Goal: Information Seeking & Learning: Learn about a topic

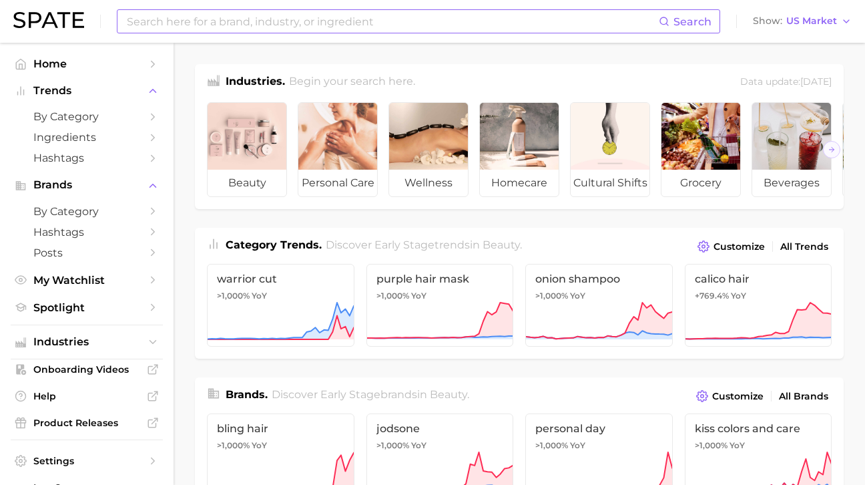
click at [151, 25] on input at bounding box center [392, 21] width 533 height 23
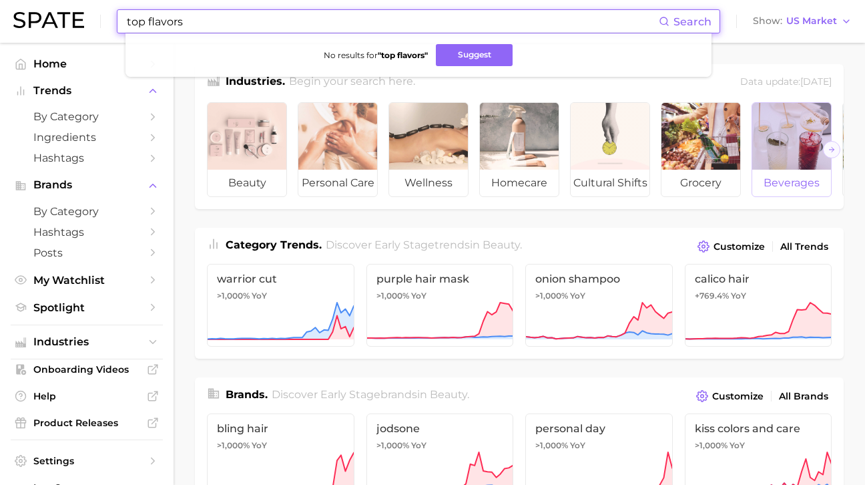
type input "top flavors"
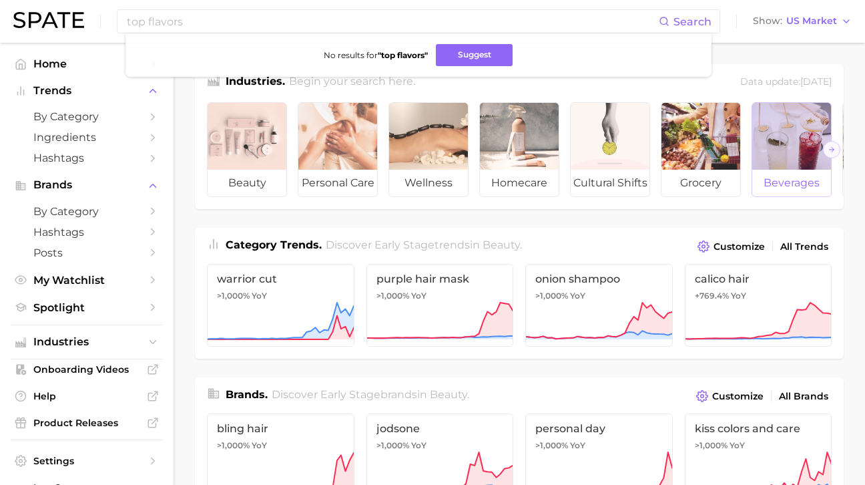
click at [780, 152] on div at bounding box center [791, 136] width 79 height 67
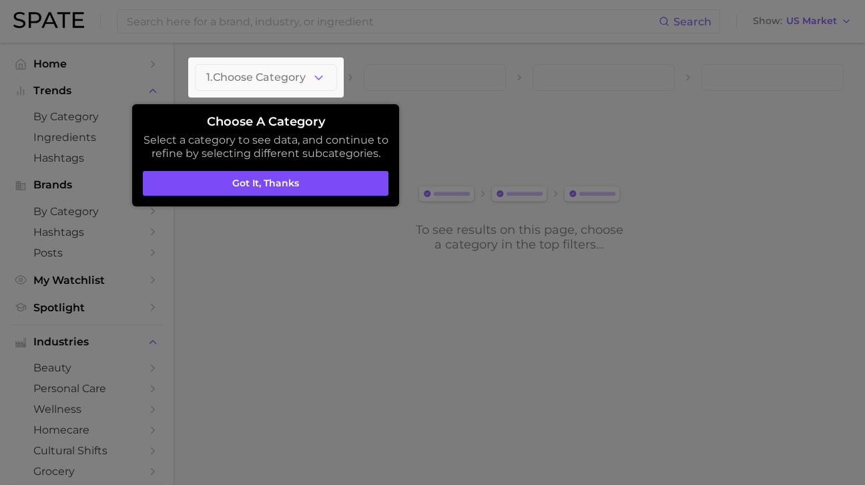
click at [345, 178] on button "Got it, thanks" at bounding box center [266, 183] width 246 height 25
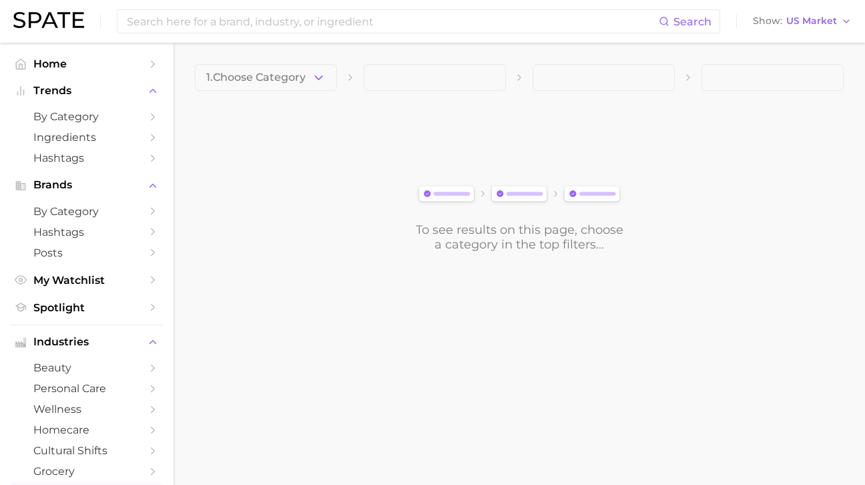
click at [38, 29] on link at bounding box center [48, 21] width 71 height 19
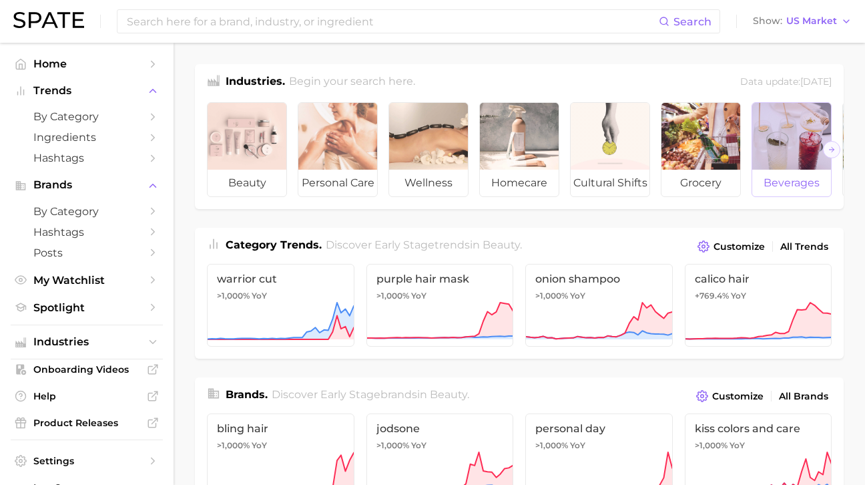
click at [794, 151] on div at bounding box center [791, 136] width 79 height 67
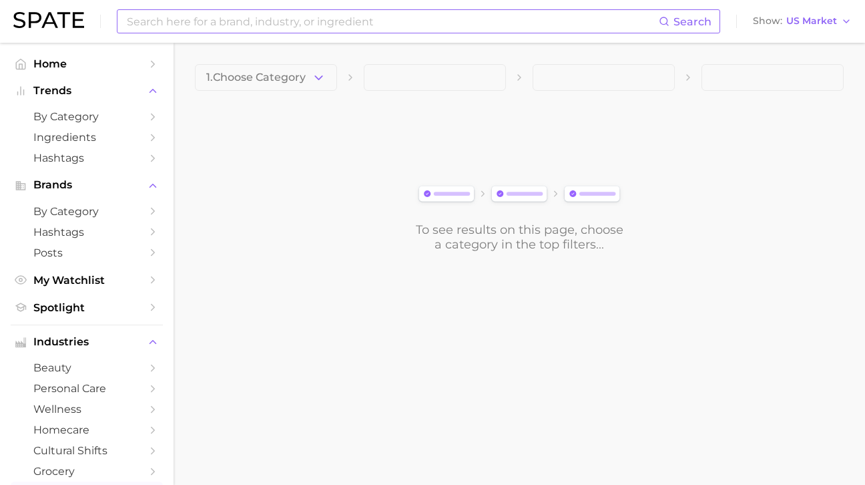
click at [404, 21] on input at bounding box center [392, 21] width 533 height 23
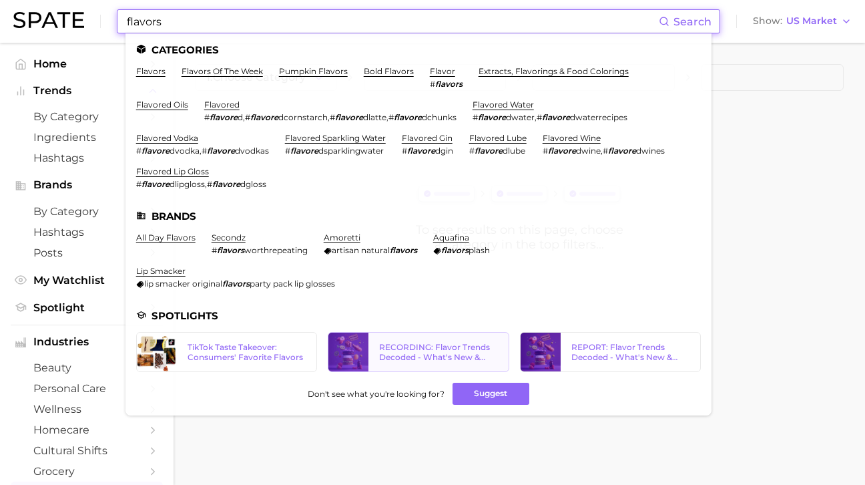
type input "flavors"
click at [379, 342] on div "RECORDING: Flavor Trends Decoded - What's New & What's Next According to TikTok…" at bounding box center [438, 352] width 118 height 20
click at [571, 342] on div "REPORT: Flavor Trends Decoded - What's New & What's Next According to TikTok & …" at bounding box center [630, 352] width 118 height 20
click at [200, 342] on div "TikTok Taste Takeover: Consumers' Favorite Flavors" at bounding box center [247, 352] width 118 height 20
click at [285, 137] on link "flavored sparkling water" at bounding box center [335, 138] width 101 height 10
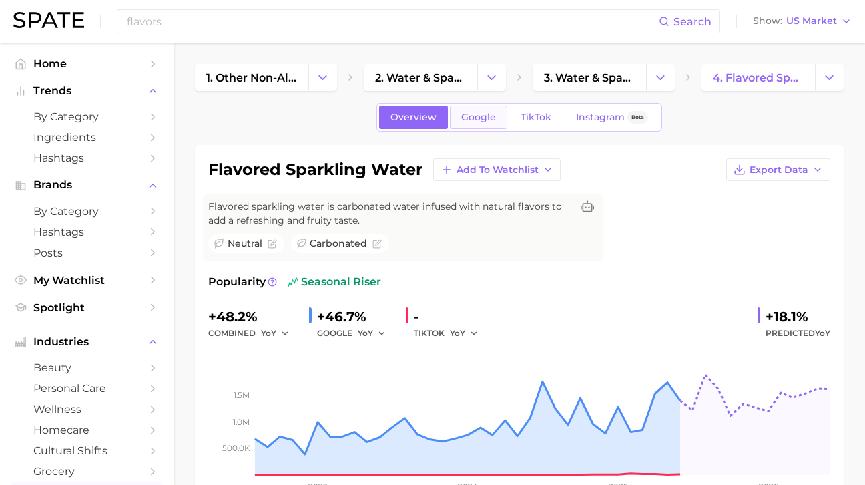
click at [484, 117] on span "Google" at bounding box center [478, 116] width 35 height 11
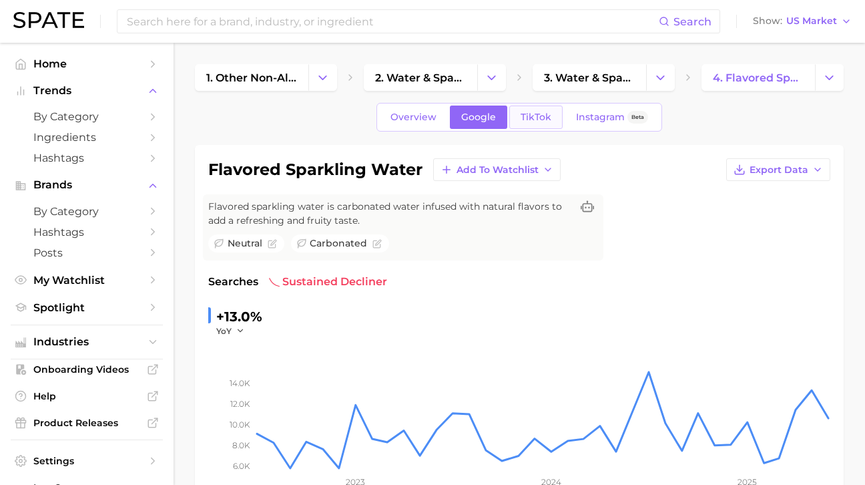
click at [538, 117] on span "TikTok" at bounding box center [536, 116] width 31 height 11
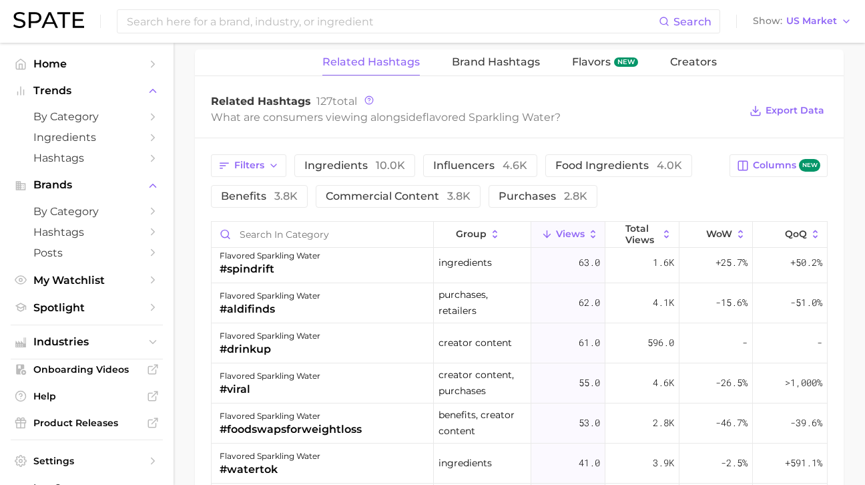
scroll to position [465, 0]
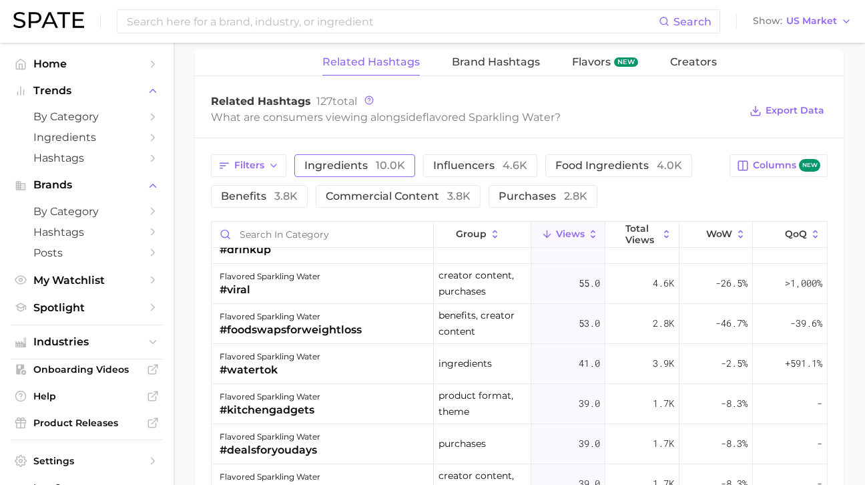
click at [352, 165] on span "ingredients 10.0k" at bounding box center [354, 165] width 101 height 11
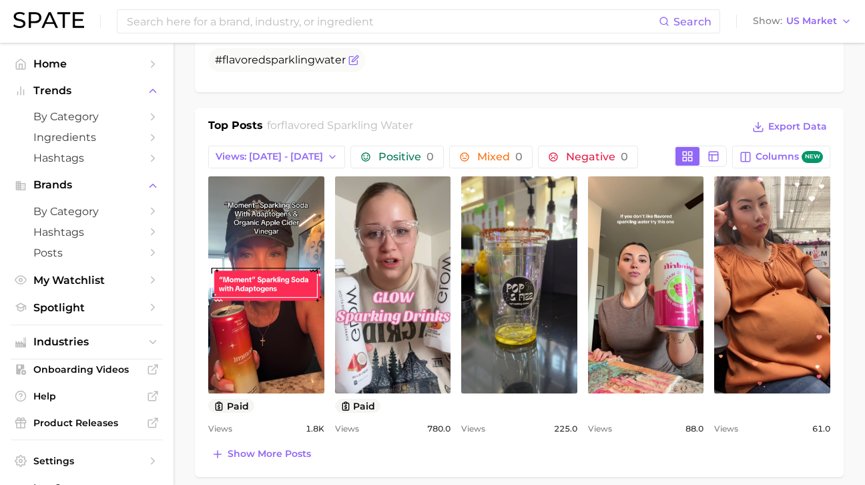
scroll to position [597, 0]
